Goal: Transaction & Acquisition: Purchase product/service

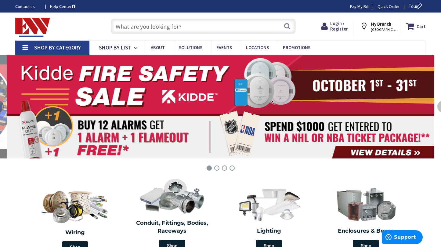
click at [382, 28] on span "STAMFORD, CT" at bounding box center [384, 29] width 26 height 5
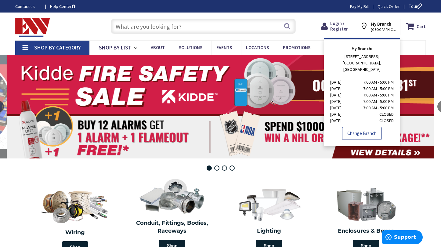
click at [365, 132] on link "Change Branch" at bounding box center [362, 133] width 40 height 13
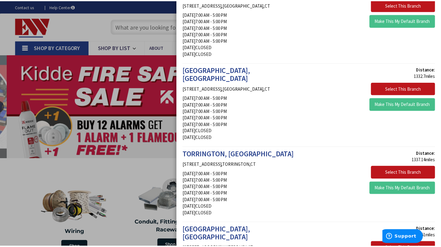
scroll to position [397, 0]
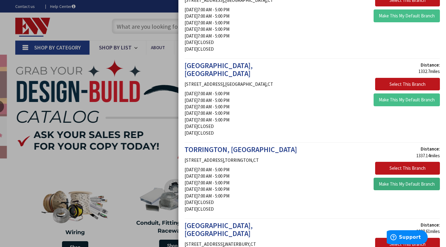
click at [416, 178] on button "Make This My Default Branch" at bounding box center [406, 184] width 66 height 13
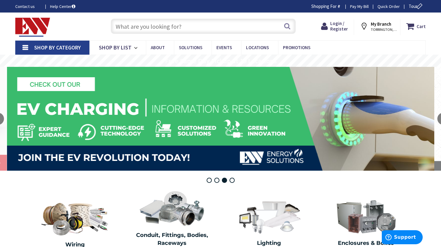
click at [168, 23] on input "text" at bounding box center [203, 26] width 185 height 15
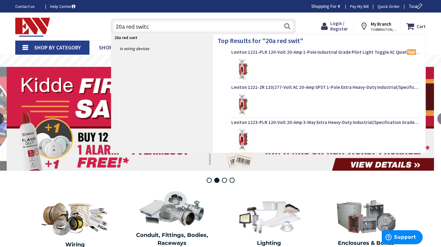
type input "20a red switch"
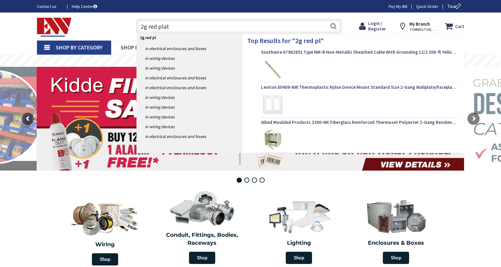
type input "2g red plate"
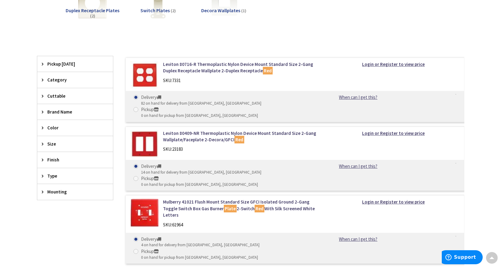
scroll to position [122, 0]
